Goal: Task Accomplishment & Management: Use online tool/utility

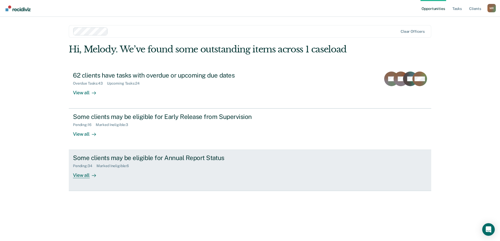
click at [81, 175] on div "View all" at bounding box center [87, 173] width 29 height 10
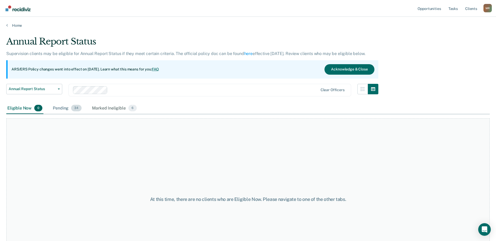
click at [66, 109] on div "Pending 34" at bounding box center [67, 109] width 31 height 12
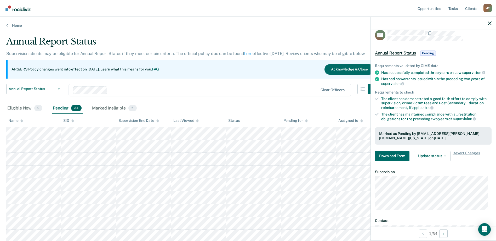
scroll to position [26, 0]
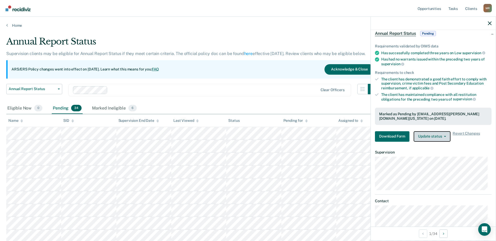
click at [442, 132] on button "Update status" at bounding box center [432, 136] width 37 height 10
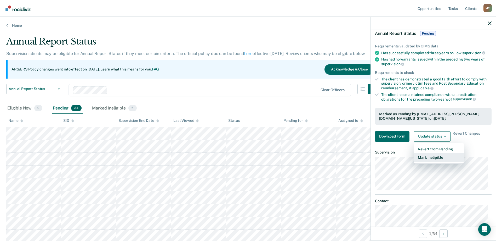
click at [438, 158] on button "Mark Ineligible" at bounding box center [439, 157] width 51 height 8
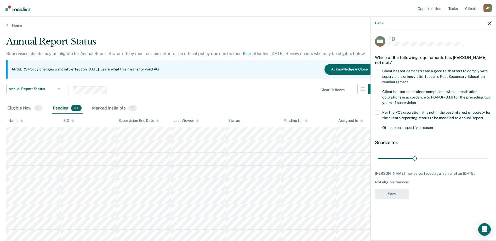
scroll to position [0, 0]
click at [377, 128] on span at bounding box center [377, 128] width 4 height 4
click at [433, 126] on input "Other, please specify a reason" at bounding box center [433, 126] width 0 height 0
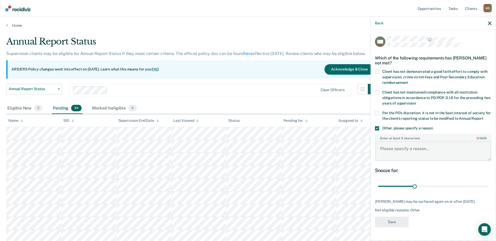
click at [415, 157] on textarea "Enter at least 3 characters 0 / 1600" at bounding box center [434, 150] width 116 height 19
drag, startPoint x: 414, startPoint y: 191, endPoint x: 500, endPoint y: 199, distance: 87.1
type input "90"
click at [489, 191] on input "range" at bounding box center [433, 186] width 110 height 9
click at [427, 158] on textarea "Enter at least 3 characters 0 / 1600" at bounding box center [434, 150] width 116 height 19
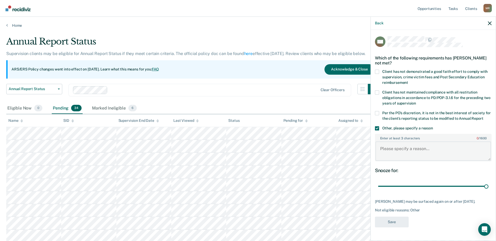
click at [401, 156] on textarea "Enter at least 3 characters 0 / 1600" at bounding box center [434, 150] width 116 height 19
type textarea "Client has been reviewed."
click at [395, 227] on button "Save" at bounding box center [392, 221] width 34 height 11
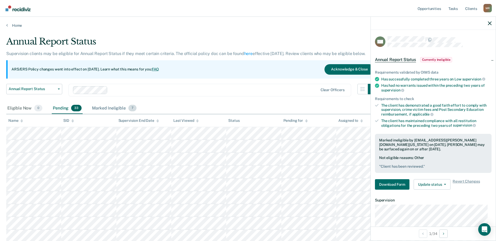
click at [118, 107] on div "Marked Ineligible 7" at bounding box center [114, 109] width 47 height 12
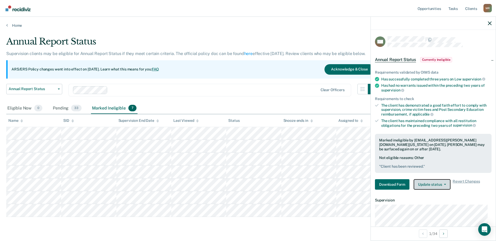
click at [445, 184] on icon "button" at bounding box center [445, 184] width 2 height 1
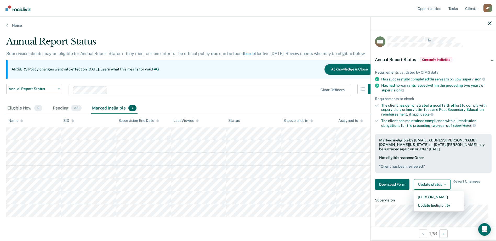
click at [115, 108] on div "Marked Ineligible 7" at bounding box center [114, 109] width 47 height 12
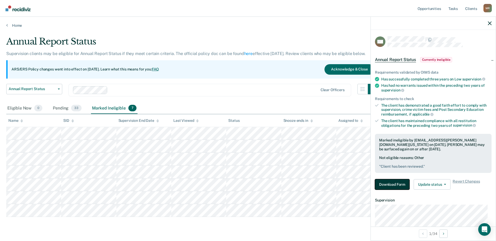
click at [399, 184] on button "Download Form" at bounding box center [392, 184] width 35 height 10
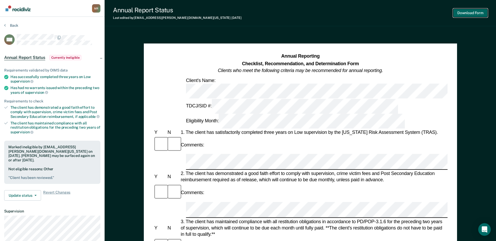
click at [471, 11] on button "Download Form" at bounding box center [471, 13] width 35 height 9
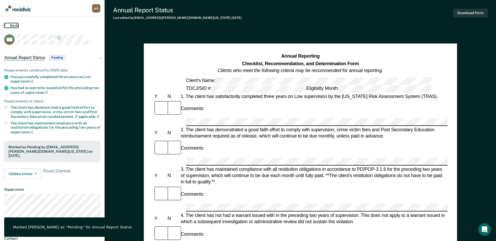
click at [6, 24] on button "Back" at bounding box center [11, 25] width 14 height 5
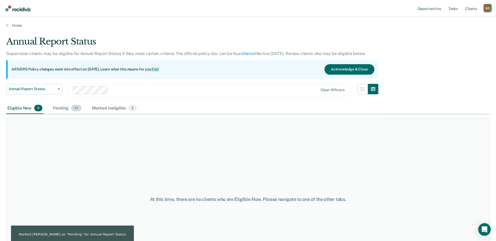
click at [60, 107] on div "Pending 34" at bounding box center [67, 109] width 31 height 12
